Goal: Entertainment & Leisure: Consume media (video, audio)

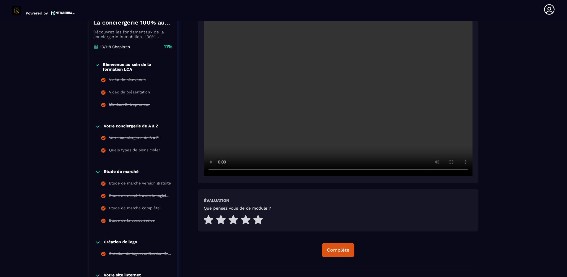
scroll to position [89, 0]
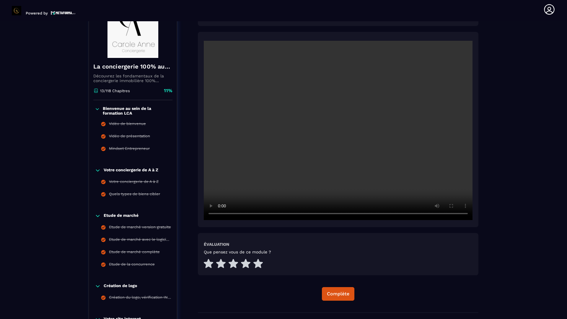
click at [375, 220] on video at bounding box center [338, 130] width 269 height 179
click at [374, 220] on video at bounding box center [338, 130] width 269 height 179
click at [376, 220] on video at bounding box center [338, 130] width 269 height 179
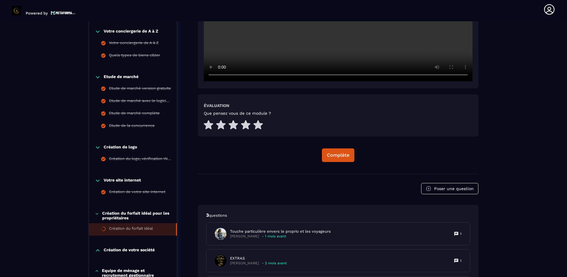
scroll to position [236, 0]
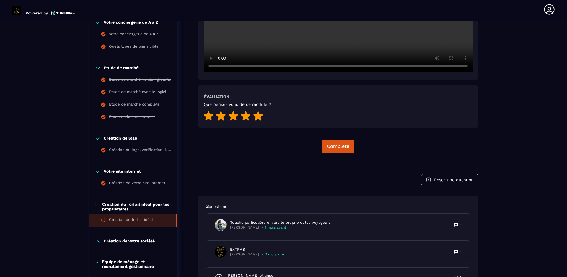
click at [259, 116] on icon at bounding box center [258, 115] width 9 height 9
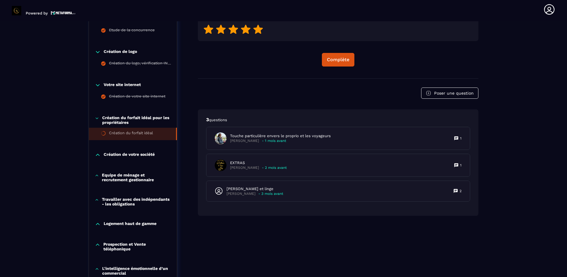
scroll to position [325, 0]
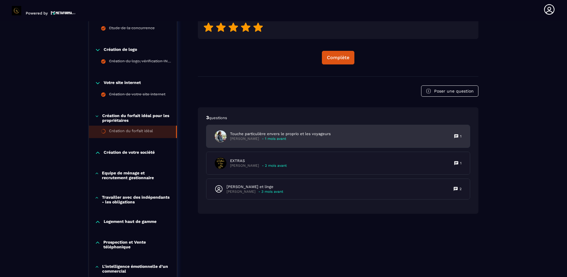
click at [378, 136] on icon at bounding box center [457, 136] width 4 height 4
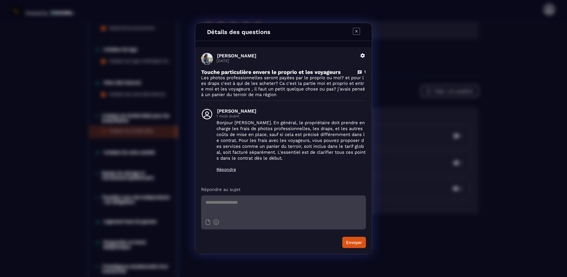
click at [357, 30] on icon "Modal window" at bounding box center [356, 31] width 7 height 7
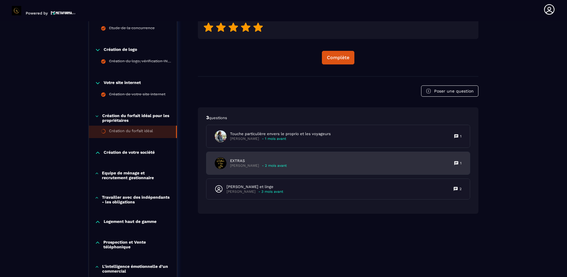
click at [378, 163] on icon at bounding box center [457, 163] width 4 height 4
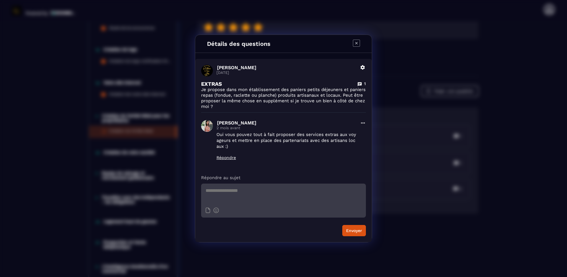
click at [359, 43] on icon "Modal window" at bounding box center [356, 43] width 7 height 7
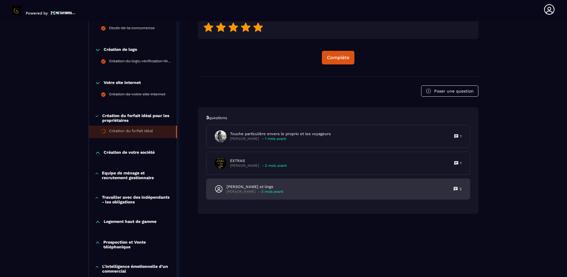
click at [378, 188] on icon at bounding box center [456, 189] width 4 height 4
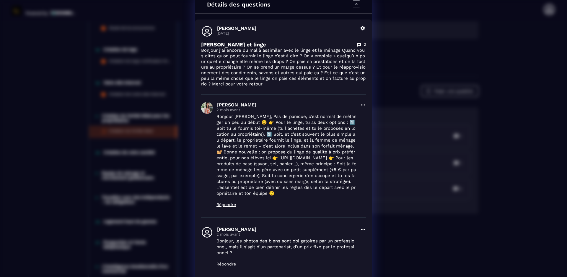
scroll to position [0, 0]
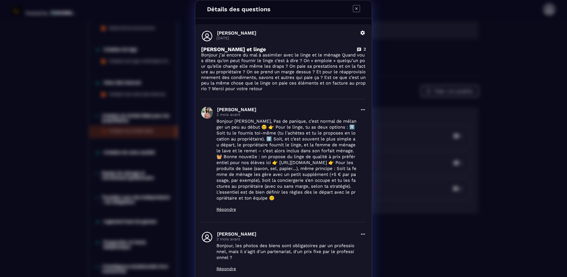
click at [354, 7] on icon "Modal window" at bounding box center [356, 8] width 7 height 7
